Goal: Register for event/course

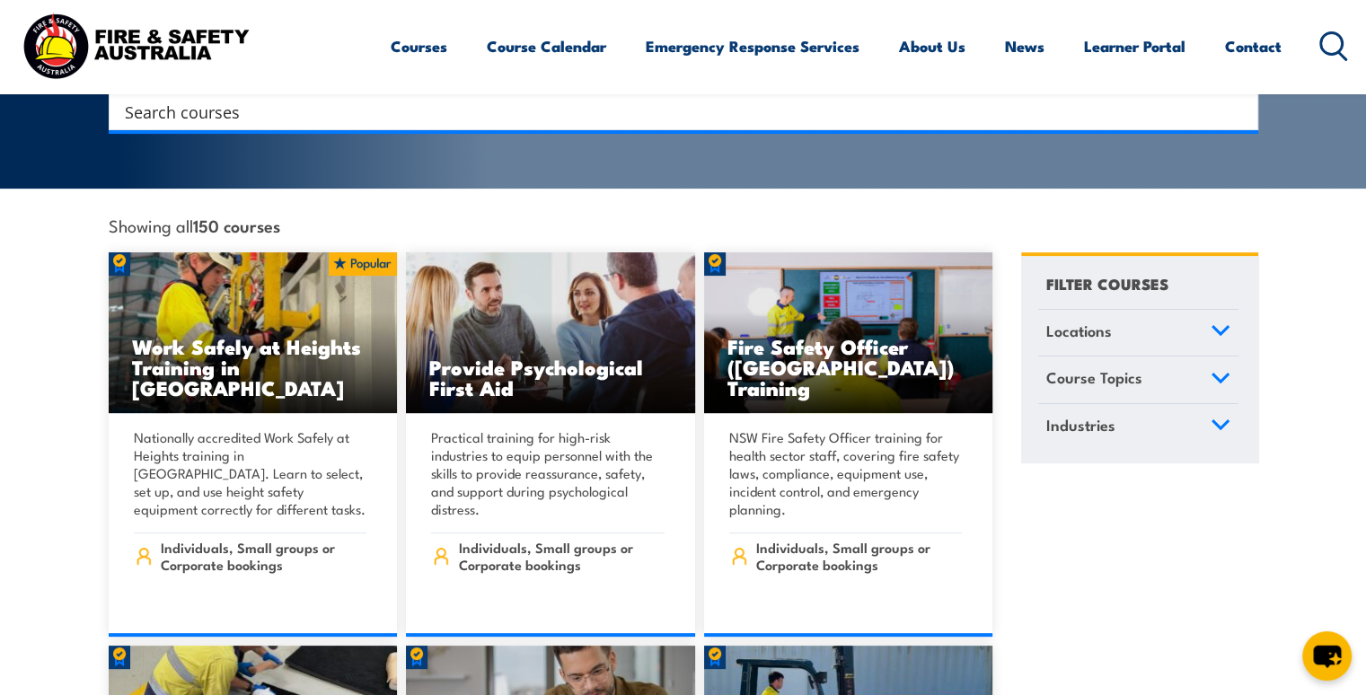
scroll to position [449, 0]
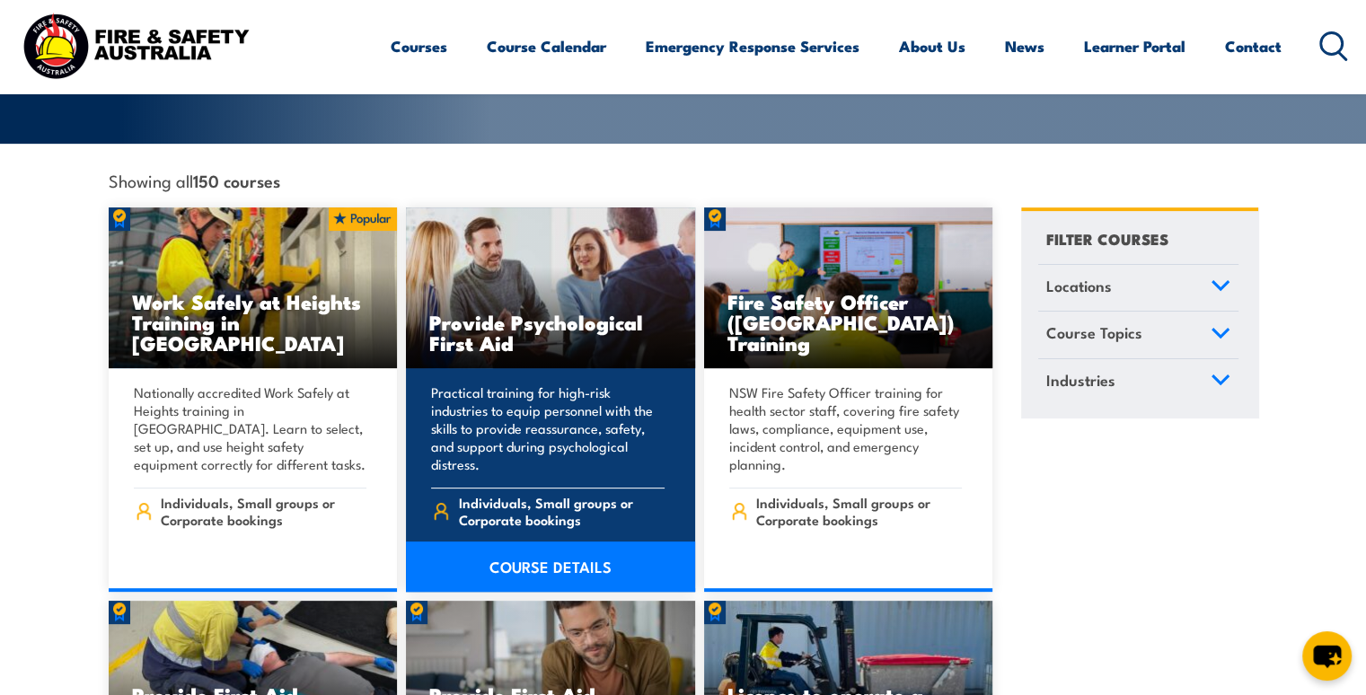
click at [554, 312] on h3 "Provide Psychological First Aid" at bounding box center [550, 332] width 243 height 41
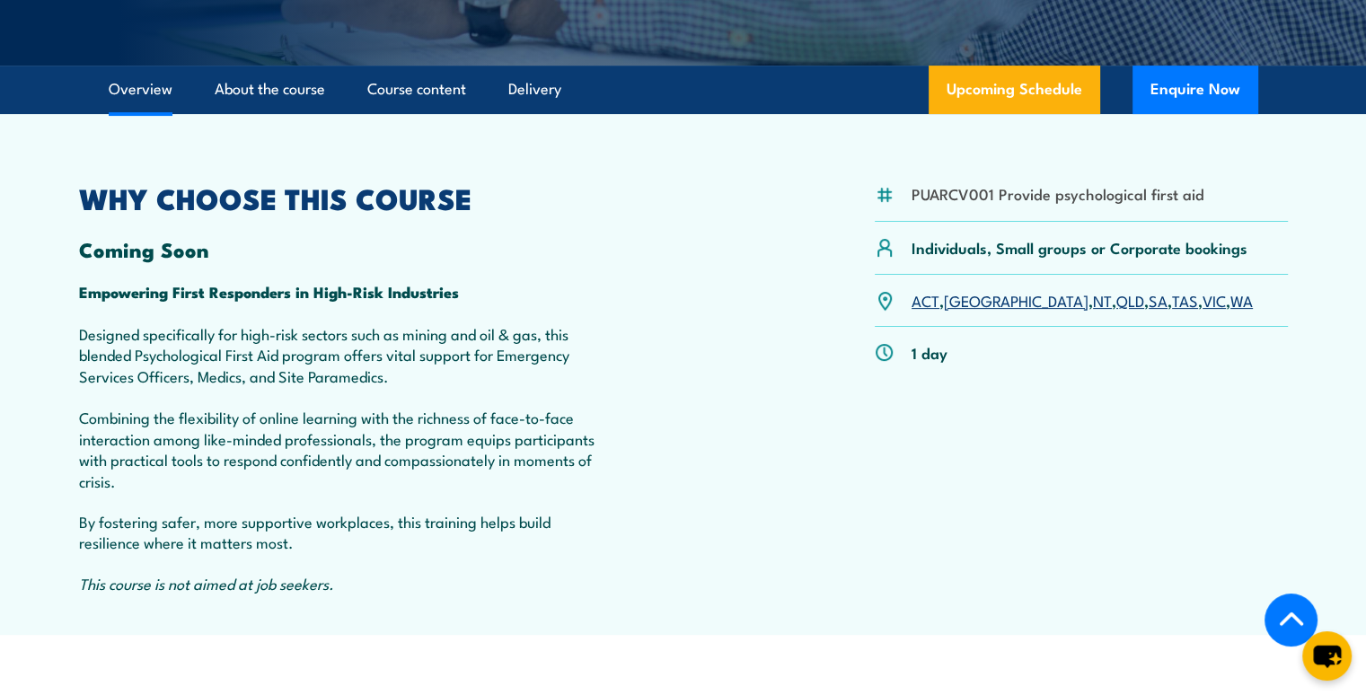
scroll to position [539, 0]
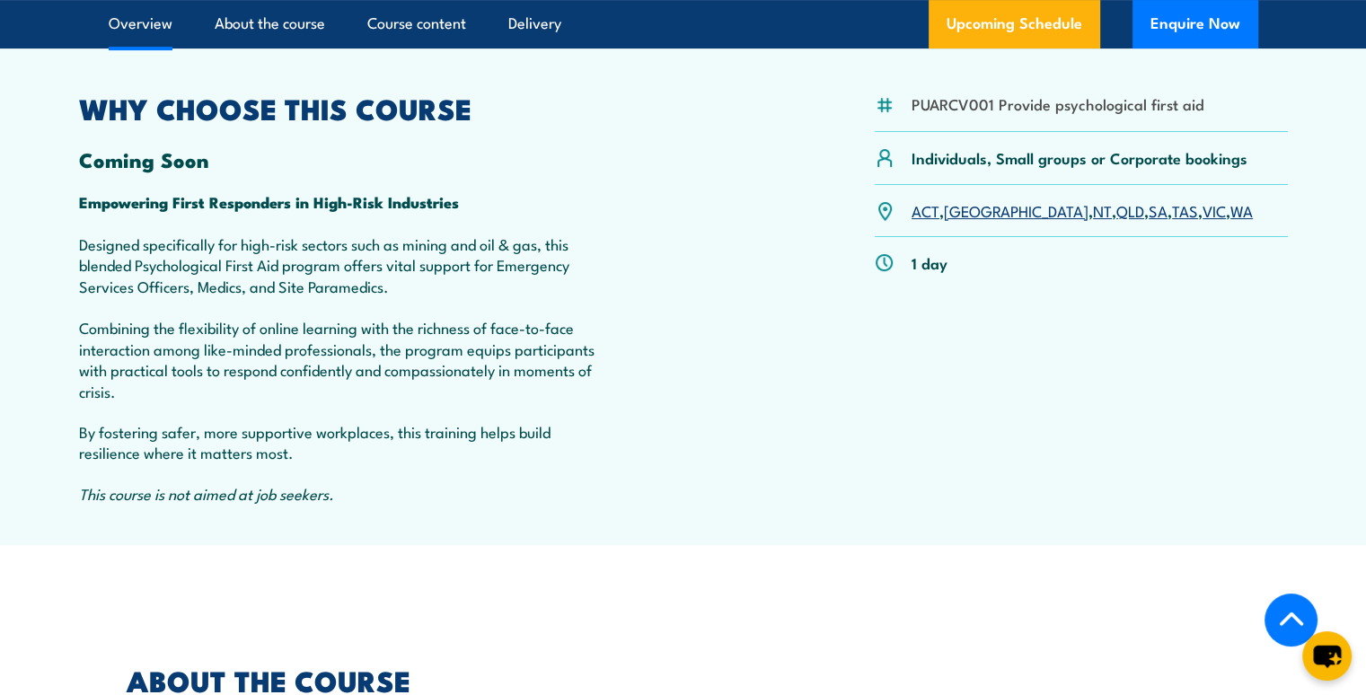
click at [959, 221] on link "[GEOGRAPHIC_DATA]" at bounding box center [1016, 210] width 145 height 22
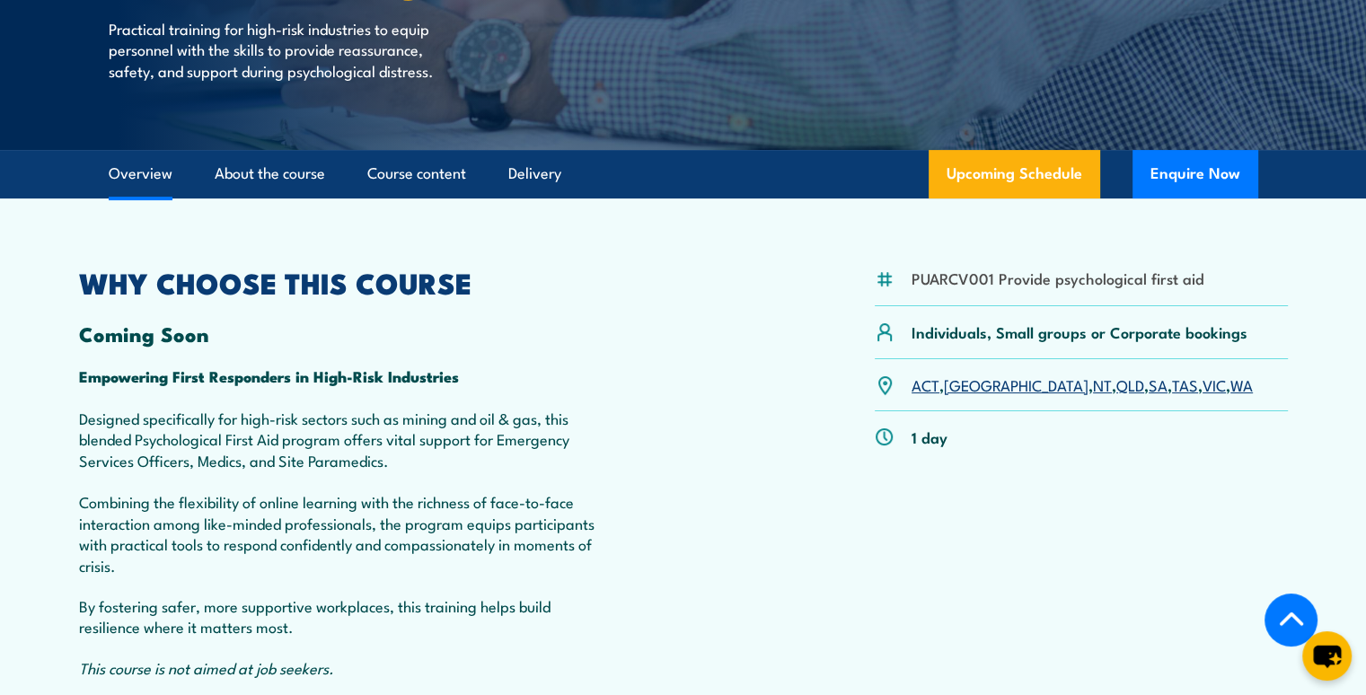
scroll to position [461, 0]
